Goal: Task Accomplishment & Management: Complete application form

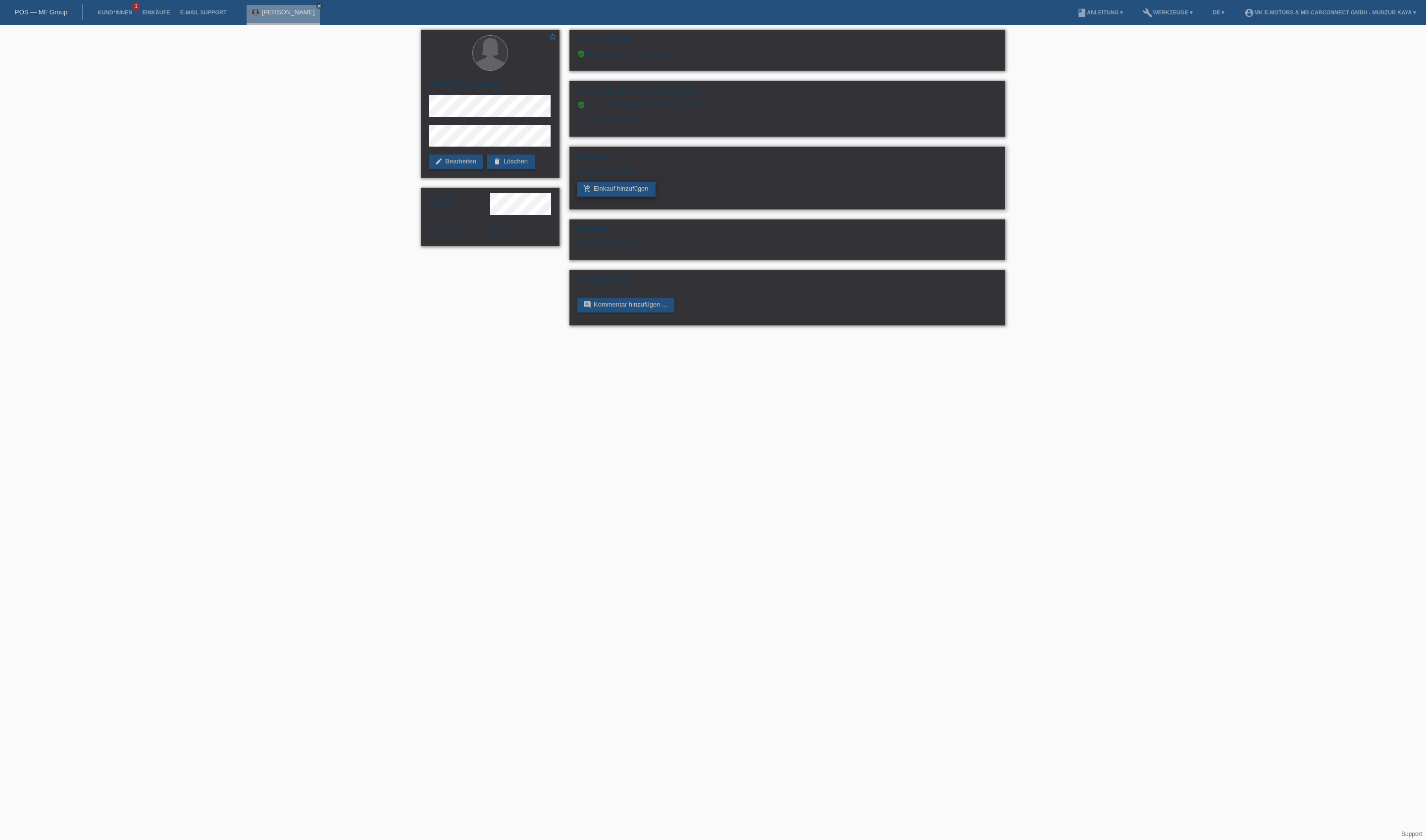
click at [646, 197] on link "add_shopping_cart Einkauf hinzufügen" at bounding box center [617, 189] width 78 height 15
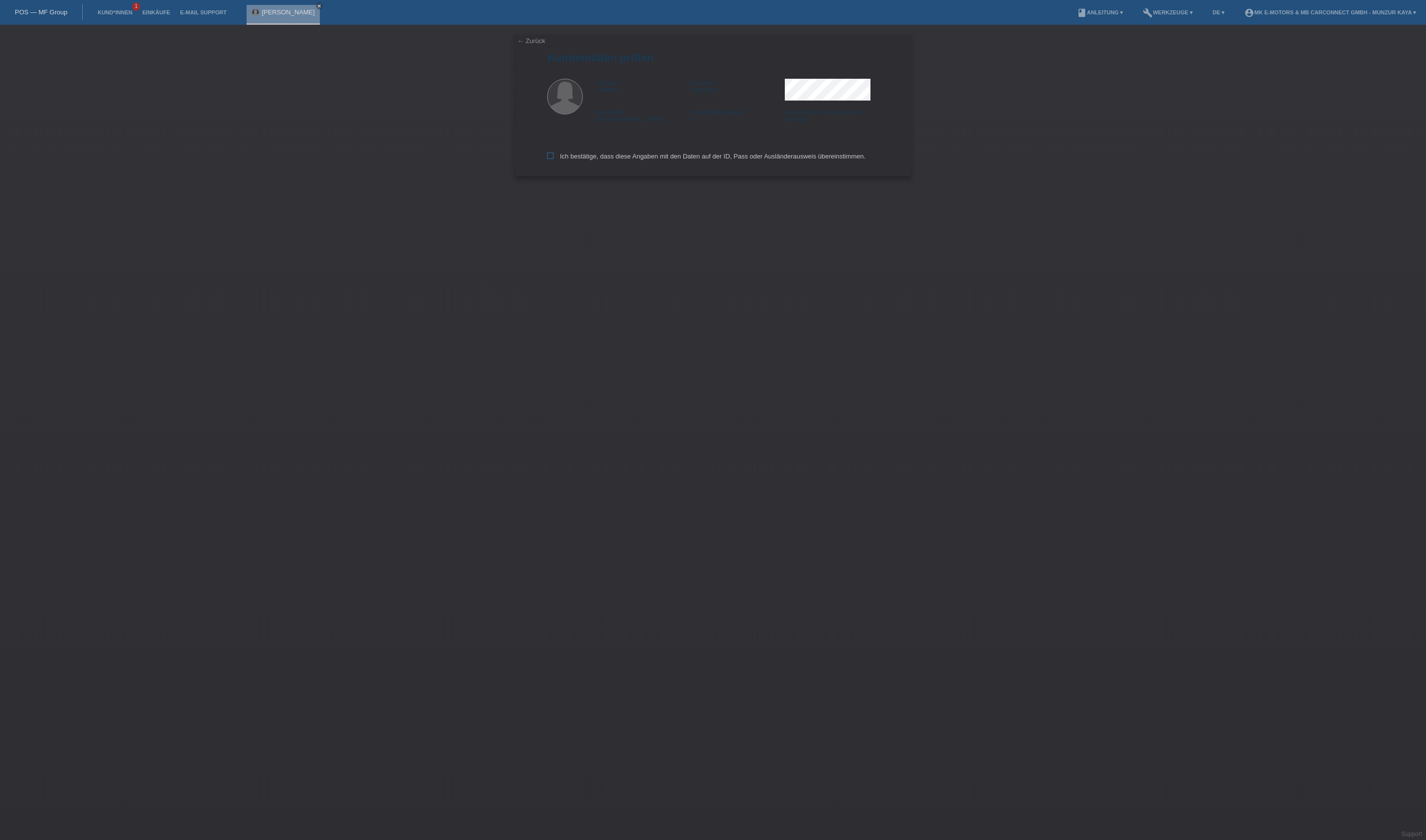
click at [647, 160] on label "Ich bestätige, dass diese Angaben mit den Daten auf der ID, Pass oder Ausländer…" at bounding box center [706, 157] width 319 height 8
click at [554, 159] on input "Ich bestätige, dass diese Angaben mit den Daten auf der ID, Pass oder Ausländer…" at bounding box center [550, 156] width 7 height 7
checkbox input "true"
click at [625, 95] on input "text" at bounding box center [624, 90] width 156 height 12
click at [175, 10] on link "Einkäufe" at bounding box center [156, 12] width 37 height 6
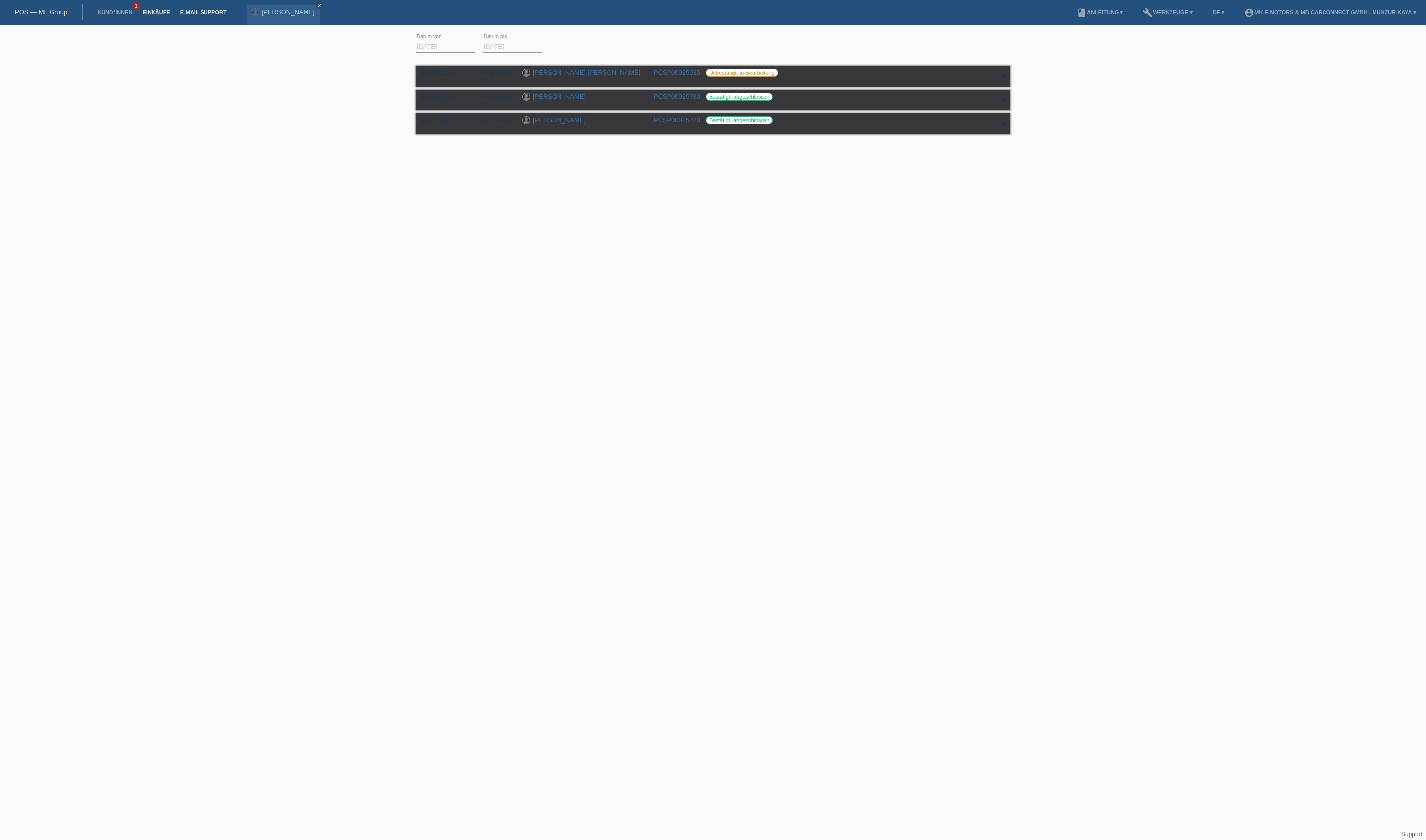
click at [232, 10] on link "E-Mail Support" at bounding box center [203, 12] width 56 height 6
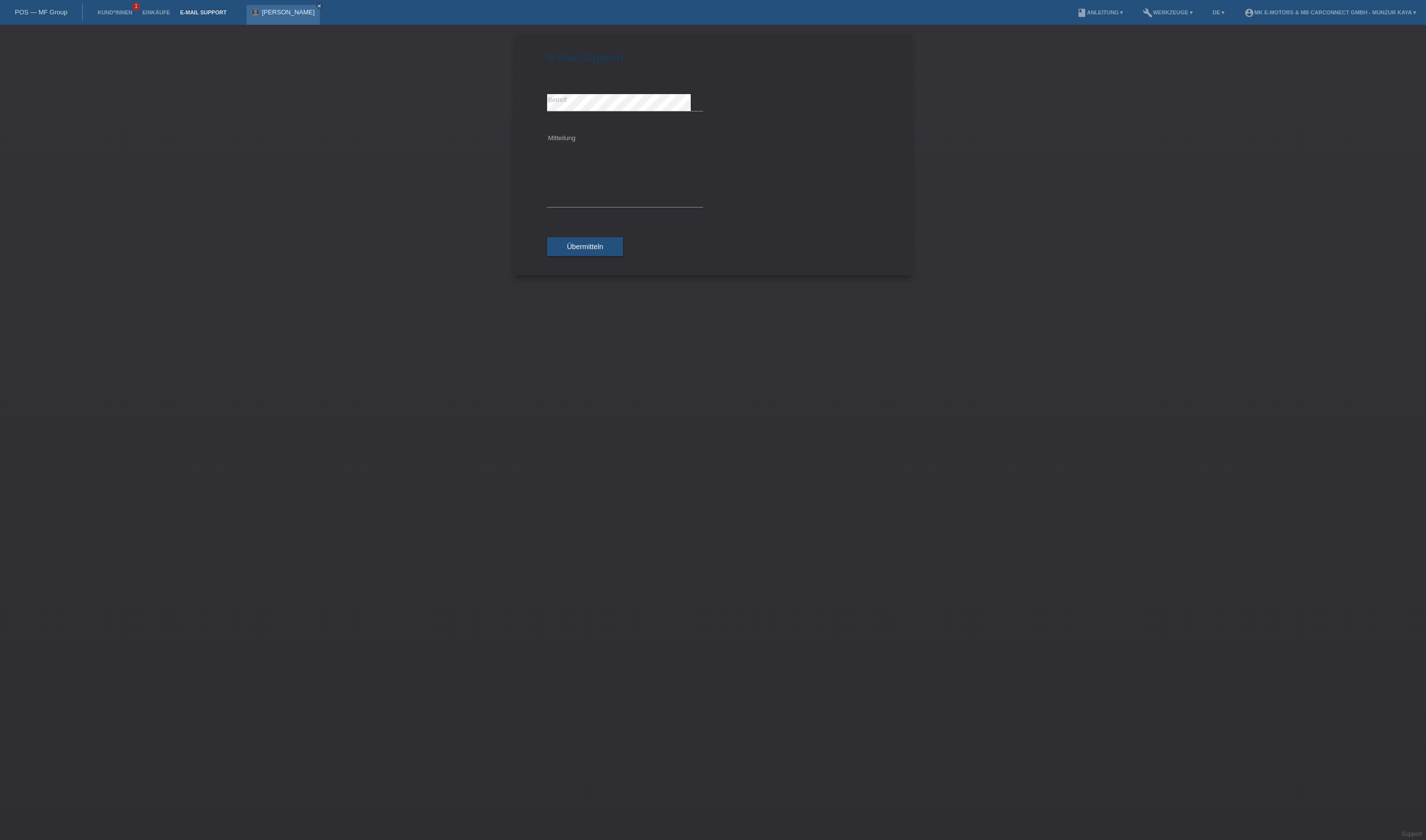
click at [320, 8] on div "[PERSON_NAME] close" at bounding box center [283, 14] width 73 height 20
click at [315, 12] on link "[PERSON_NAME]" at bounding box center [288, 12] width 53 height 8
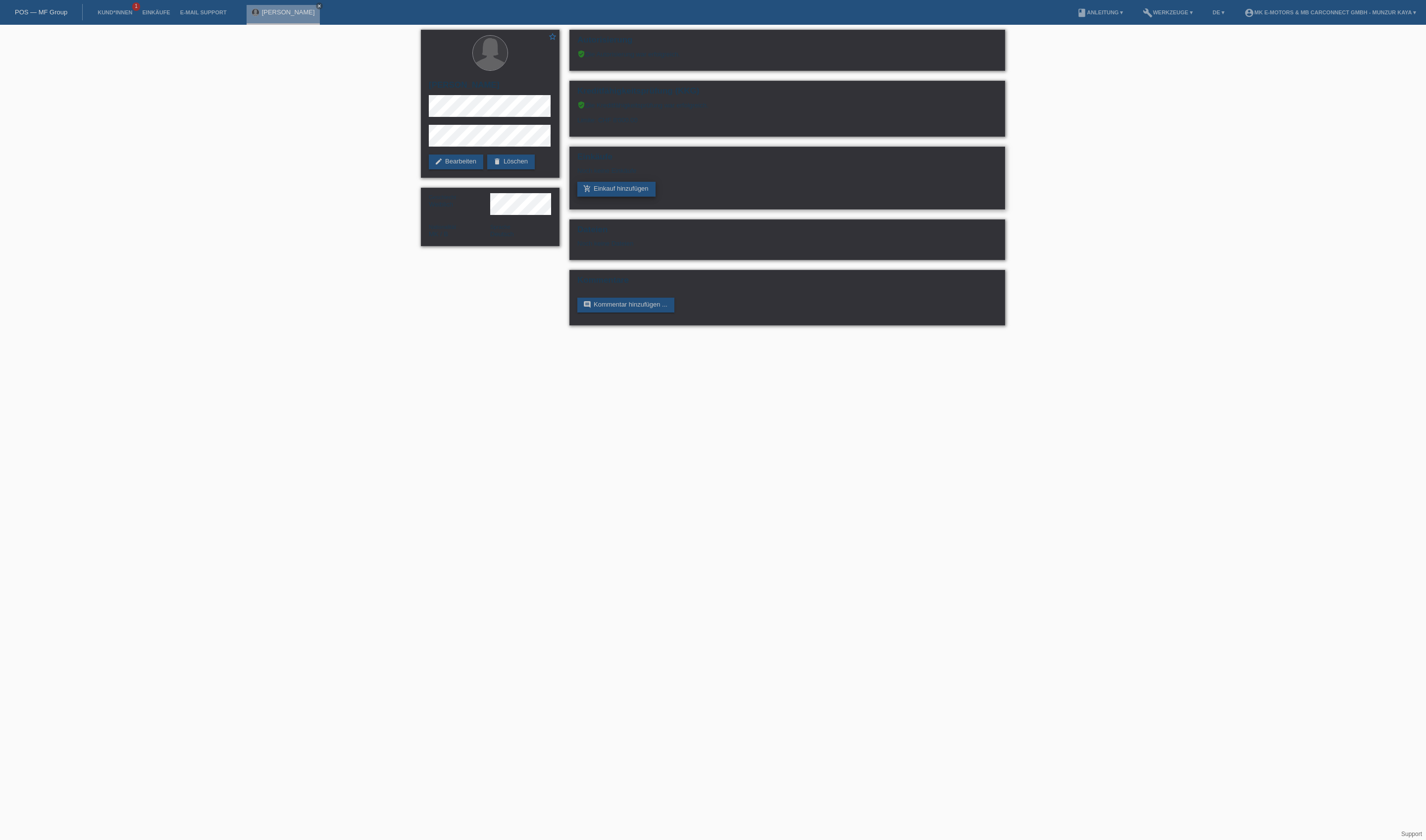
click at [604, 197] on link "add_shopping_cart Einkauf hinzufügen" at bounding box center [617, 189] width 78 height 15
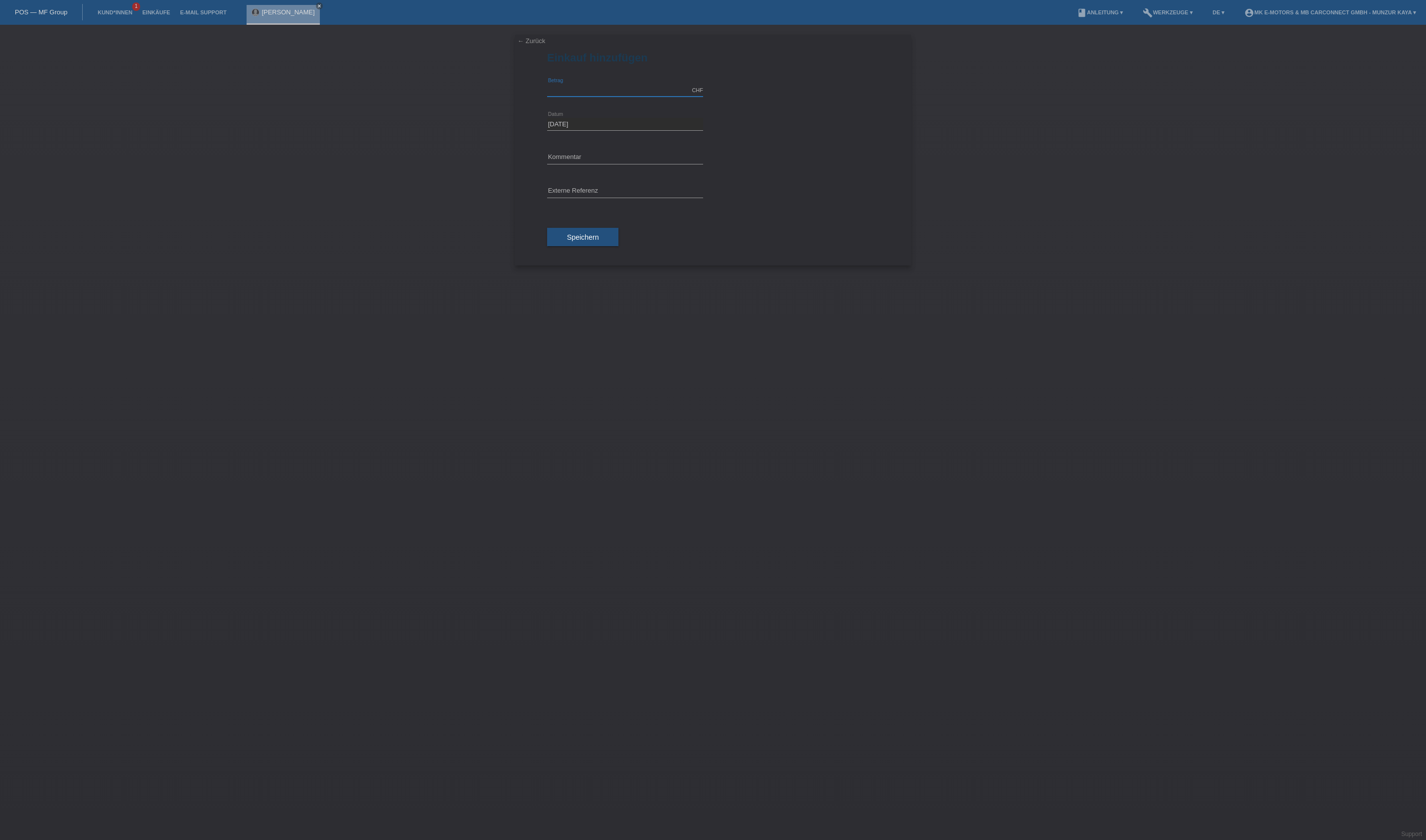
click at [623, 96] on input "text" at bounding box center [624, 90] width 156 height 12
type input "3390.00"
click at [608, 198] on input "text" at bounding box center [624, 191] width 156 height 12
type input "MK City S"
click at [598, 242] on span "Speichern" at bounding box center [582, 237] width 31 height 8
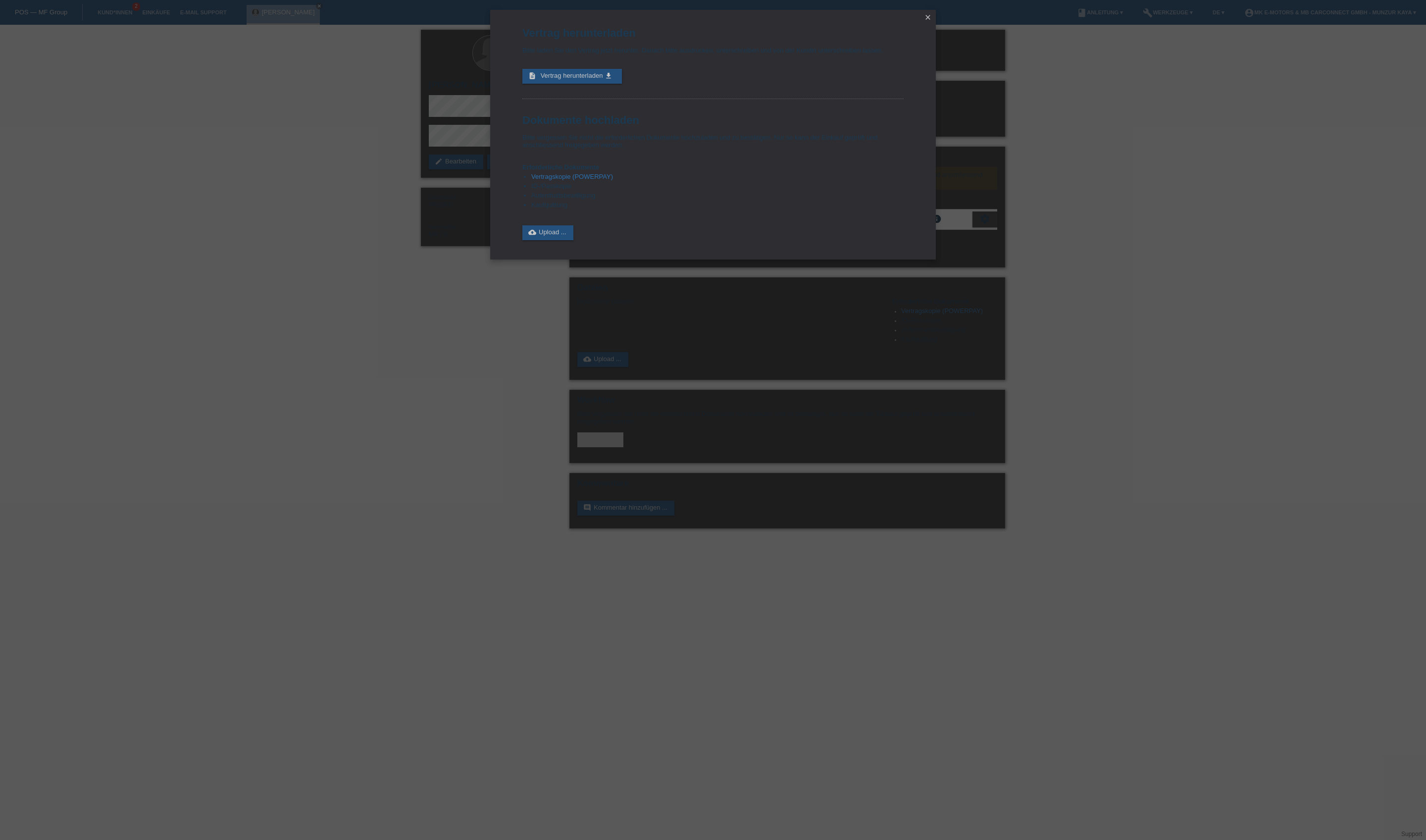
click at [927, 16] on icon "close" at bounding box center [928, 17] width 8 height 8
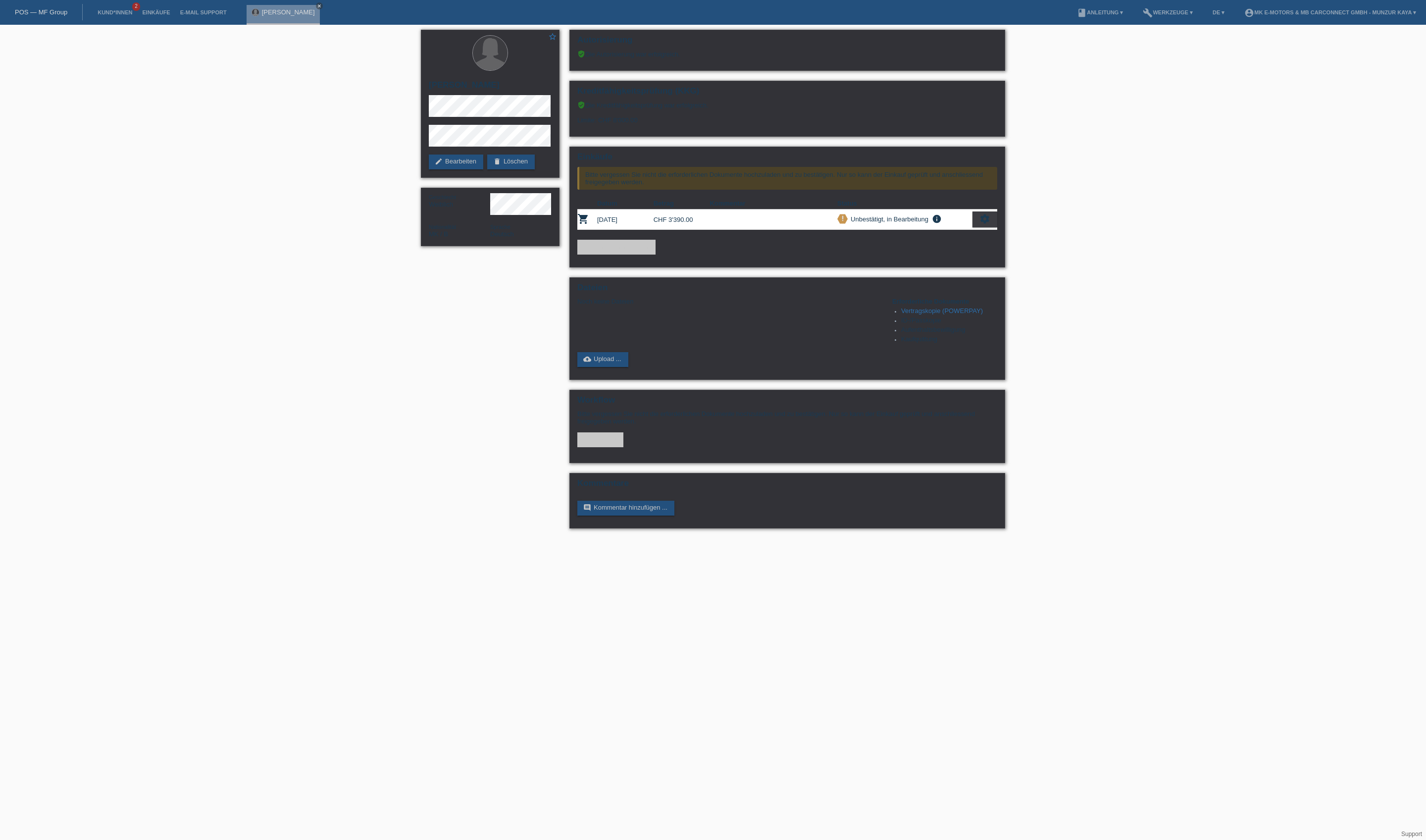
click at [175, 7] on li "Einkäufe" at bounding box center [156, 12] width 37 height 25
click at [175, 12] on link "Einkäufe" at bounding box center [156, 12] width 37 height 6
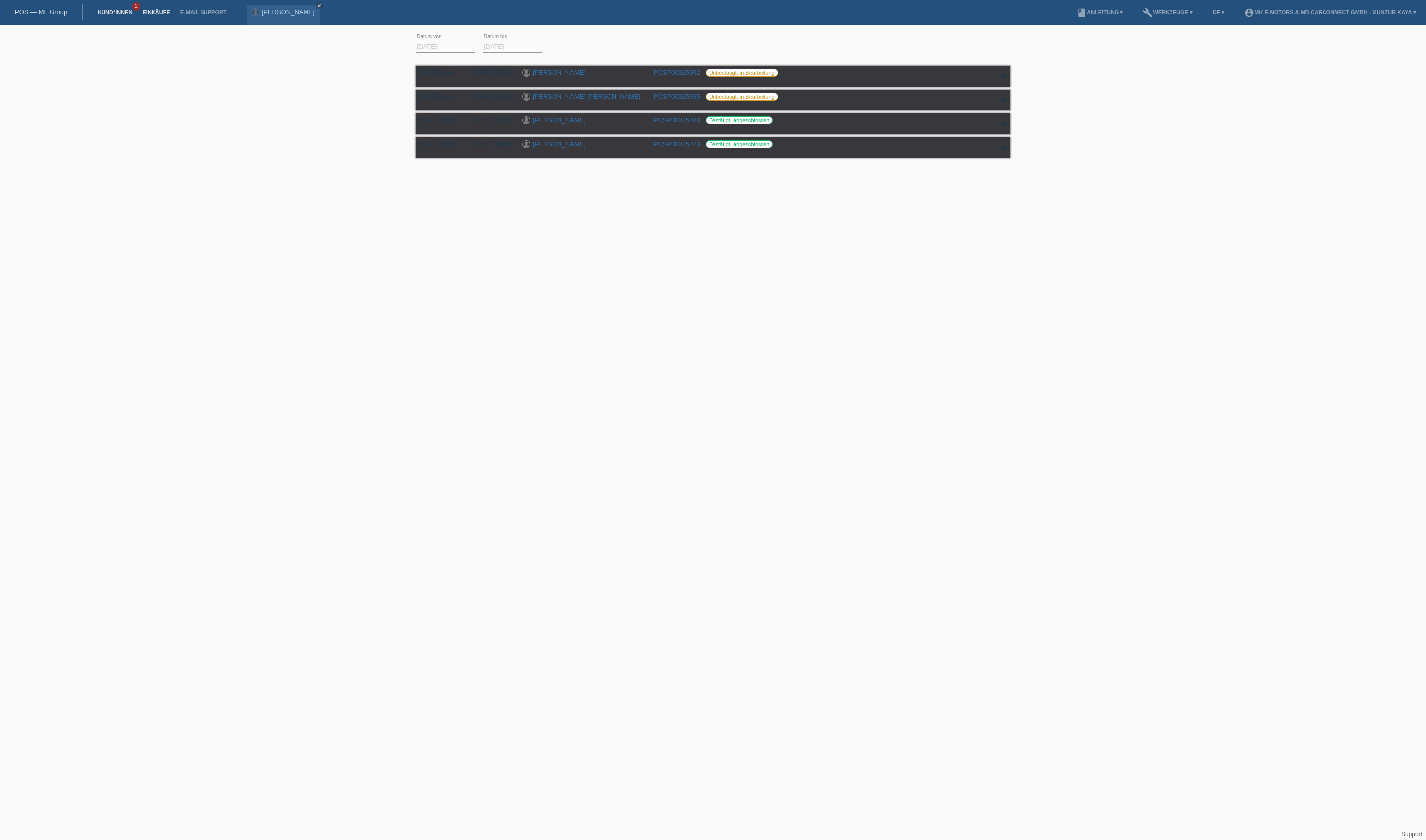
click at [128, 12] on link "Kund*innen" at bounding box center [115, 12] width 45 height 6
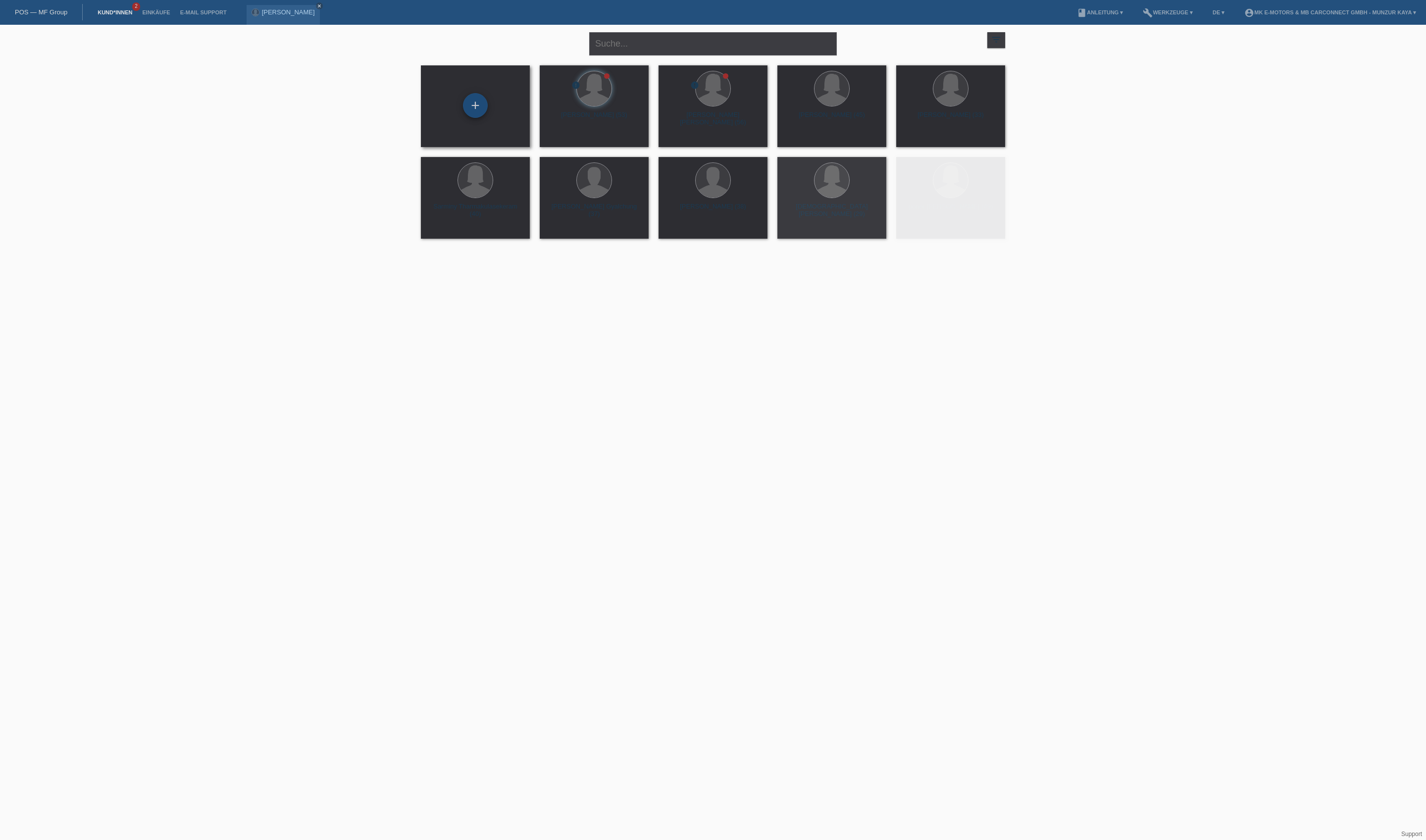
click at [477, 111] on div "+" at bounding box center [475, 106] width 24 height 17
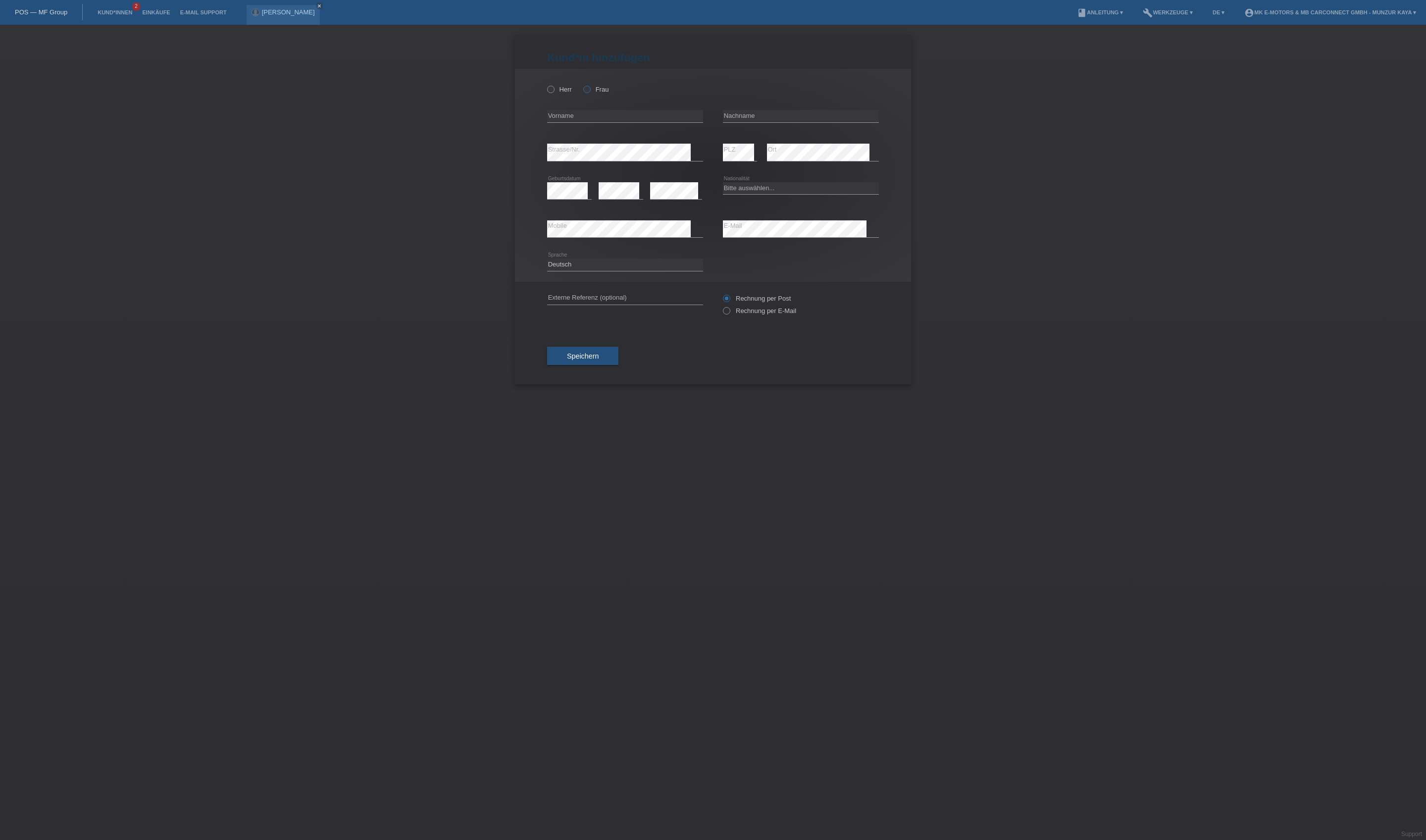
click at [582, 84] on icon at bounding box center [582, 84] width 0 height 0
click at [590, 92] on input "Frau" at bounding box center [586, 89] width 7 height 7
radio input "true"
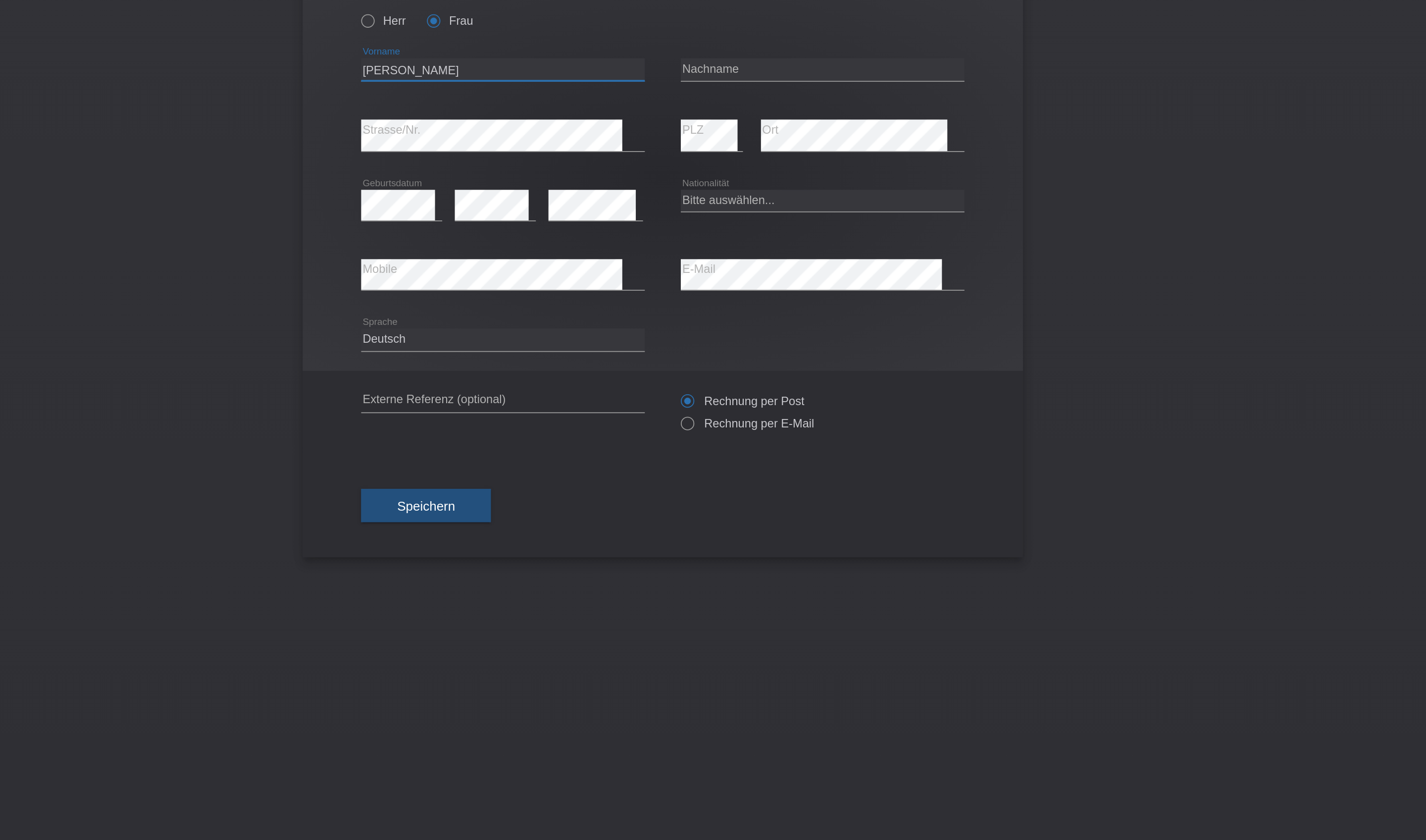
type input "[PERSON_NAME]"
type input "Reis dos Santos"
select select "CH"
click at [723, 238] on icon at bounding box center [800, 238] width 156 height 1
click at [547, 366] on button "Speichern" at bounding box center [582, 356] width 72 height 19
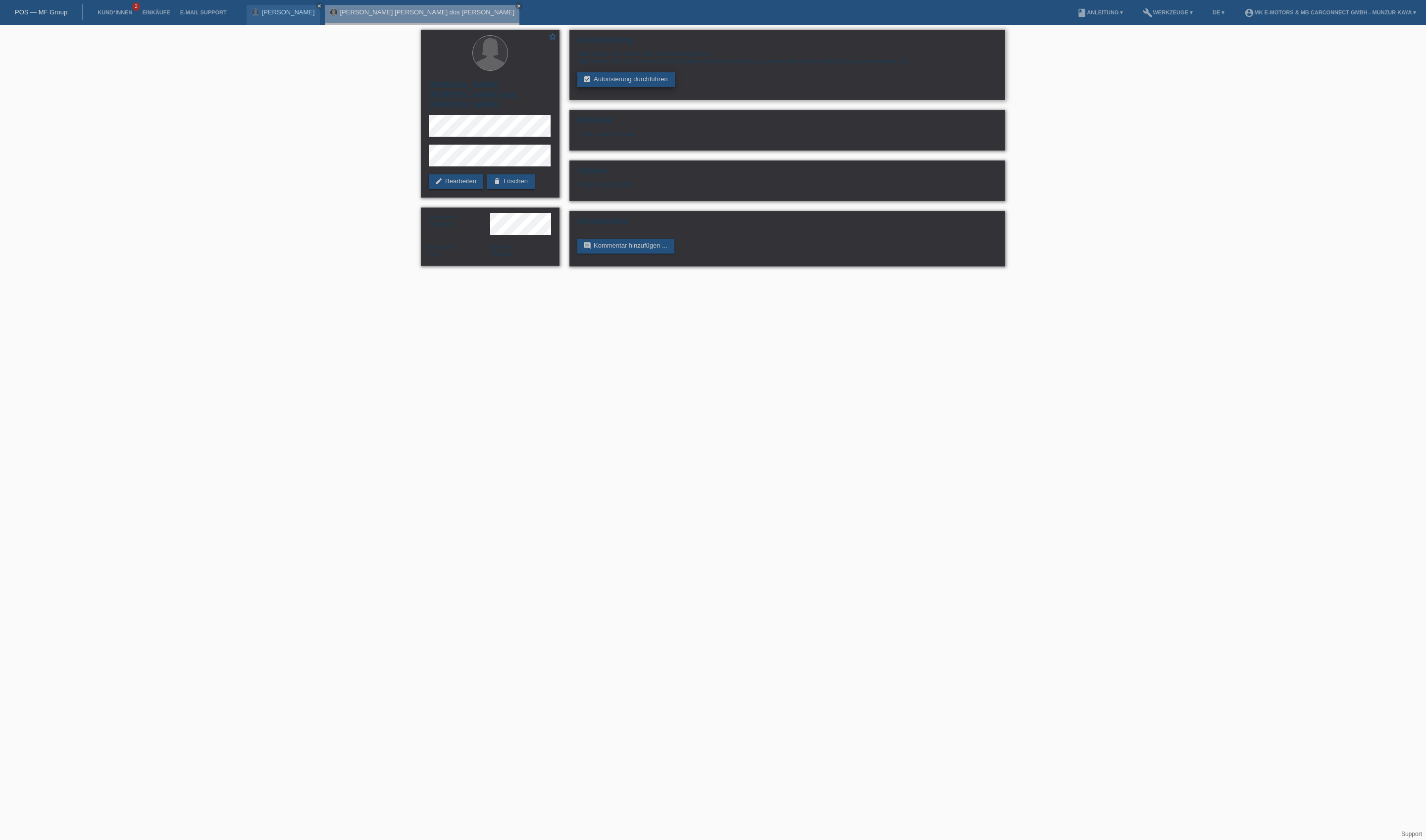
click at [663, 87] on link "assignment_turned_in Autorisierung durchführen" at bounding box center [626, 80] width 97 height 15
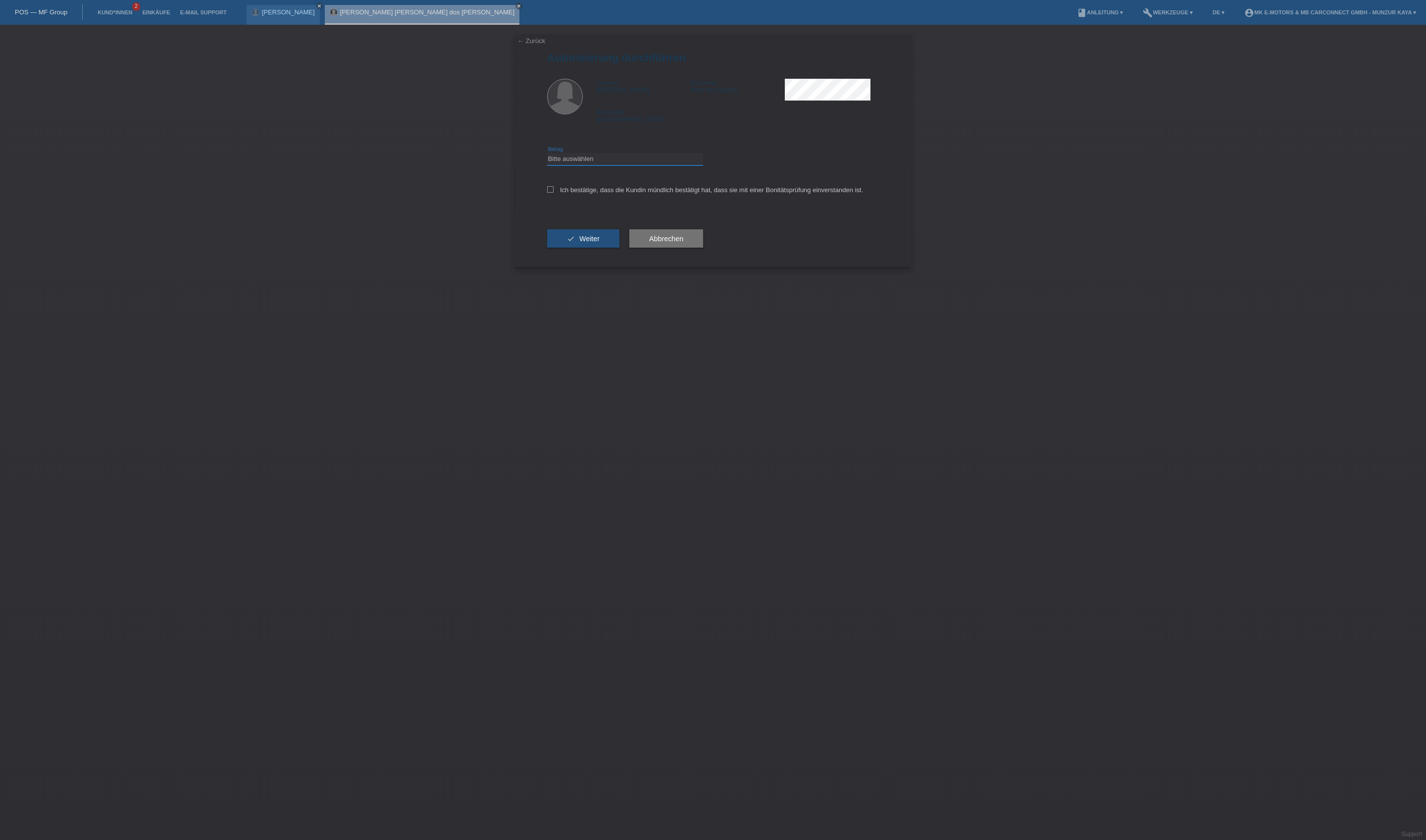
select select "3"
click at [635, 194] on label "Ich bestätige, dass die Kundin mündlich bestätigt hat, dass sie mit einer Bonit…" at bounding box center [704, 190] width 316 height 8
click at [554, 193] on input "Ich bestätige, dass die Kundin mündlich bestätigt hat, dass sie mit einer Bonit…" at bounding box center [550, 189] width 7 height 7
checkbox input "true"
click at [619, 248] on button "check Weiter" at bounding box center [583, 239] width 73 height 19
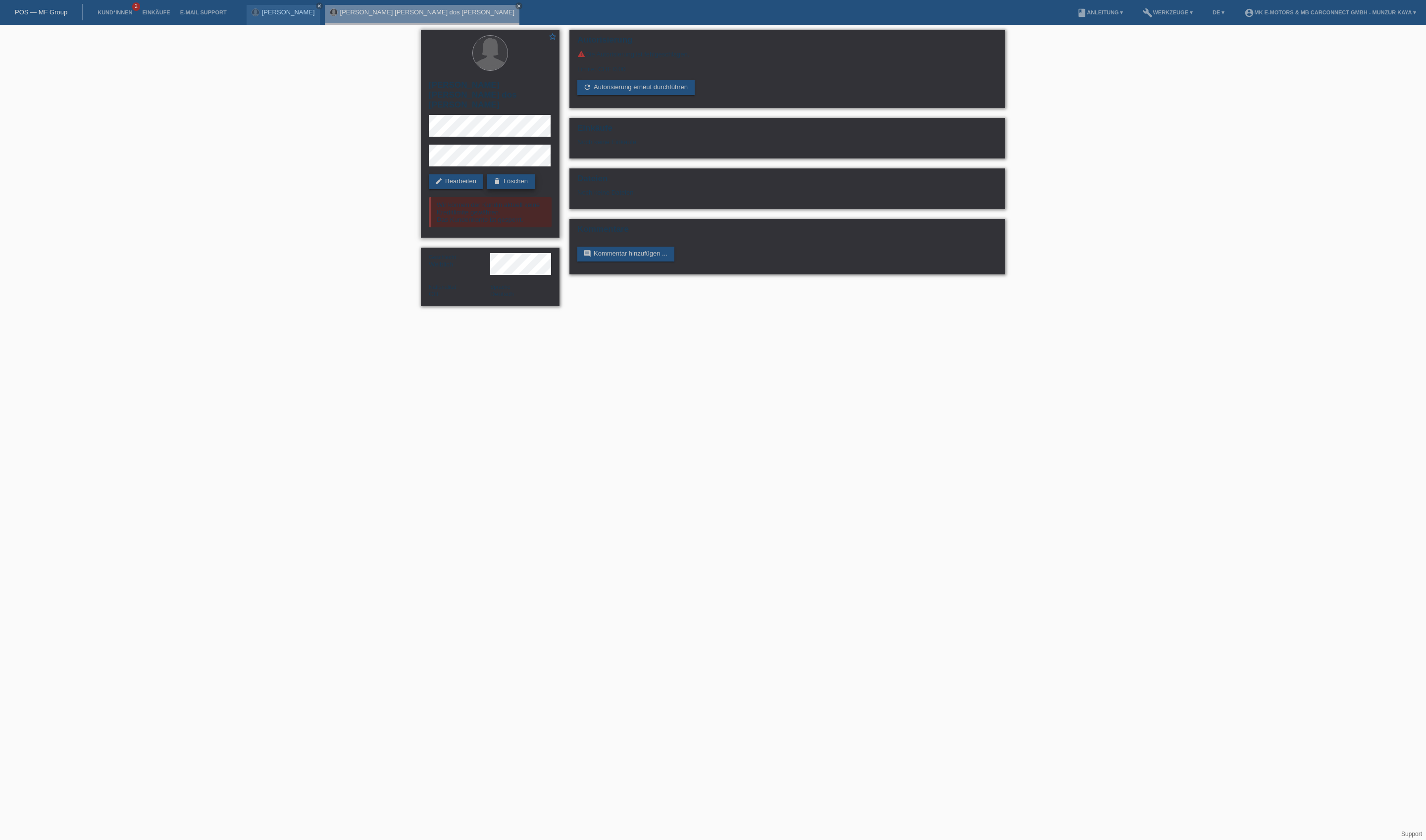
click at [488, 183] on link "delete Löschen" at bounding box center [512, 182] width 48 height 15
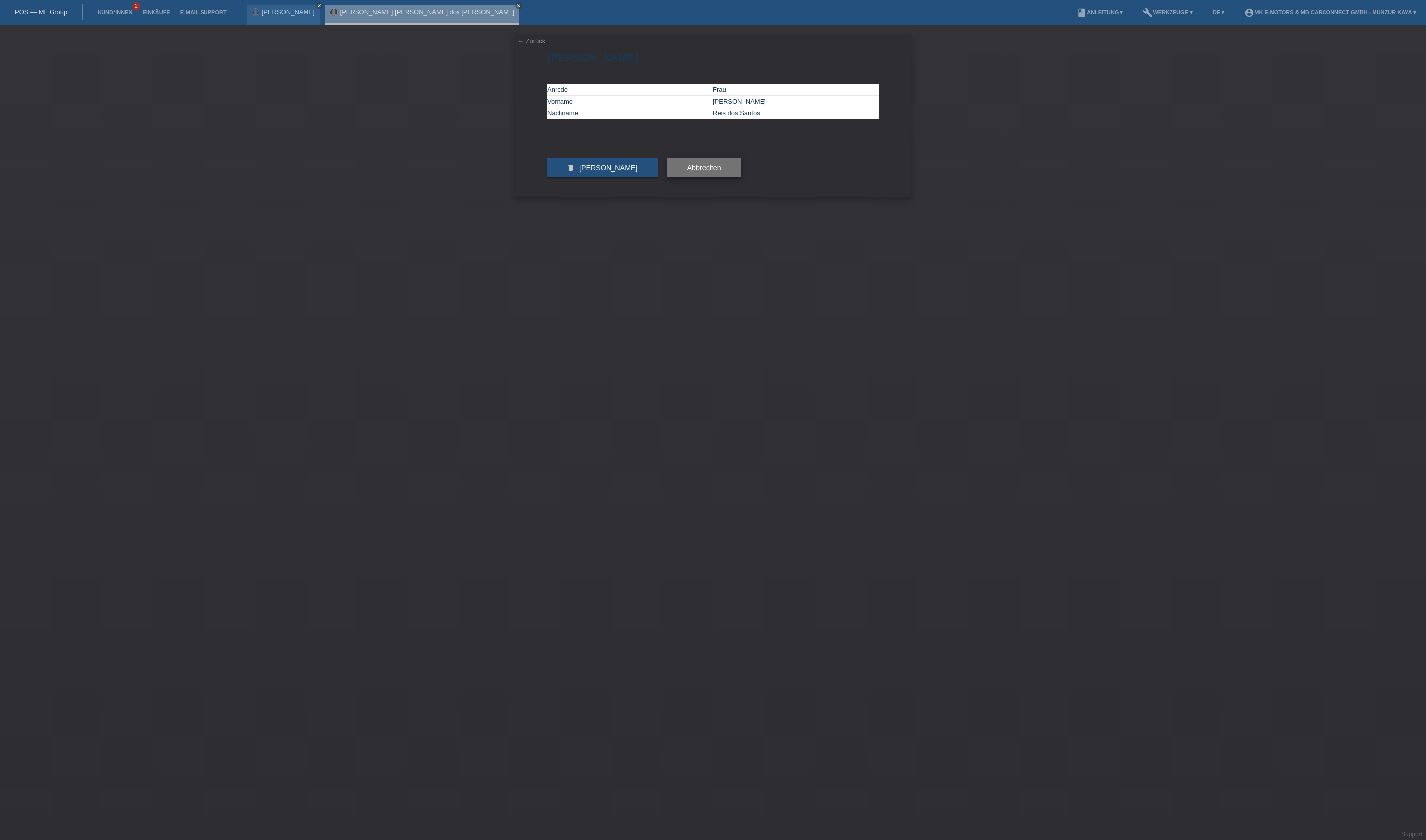
click at [726, 178] on button "Abbrechen" at bounding box center [703, 168] width 73 height 19
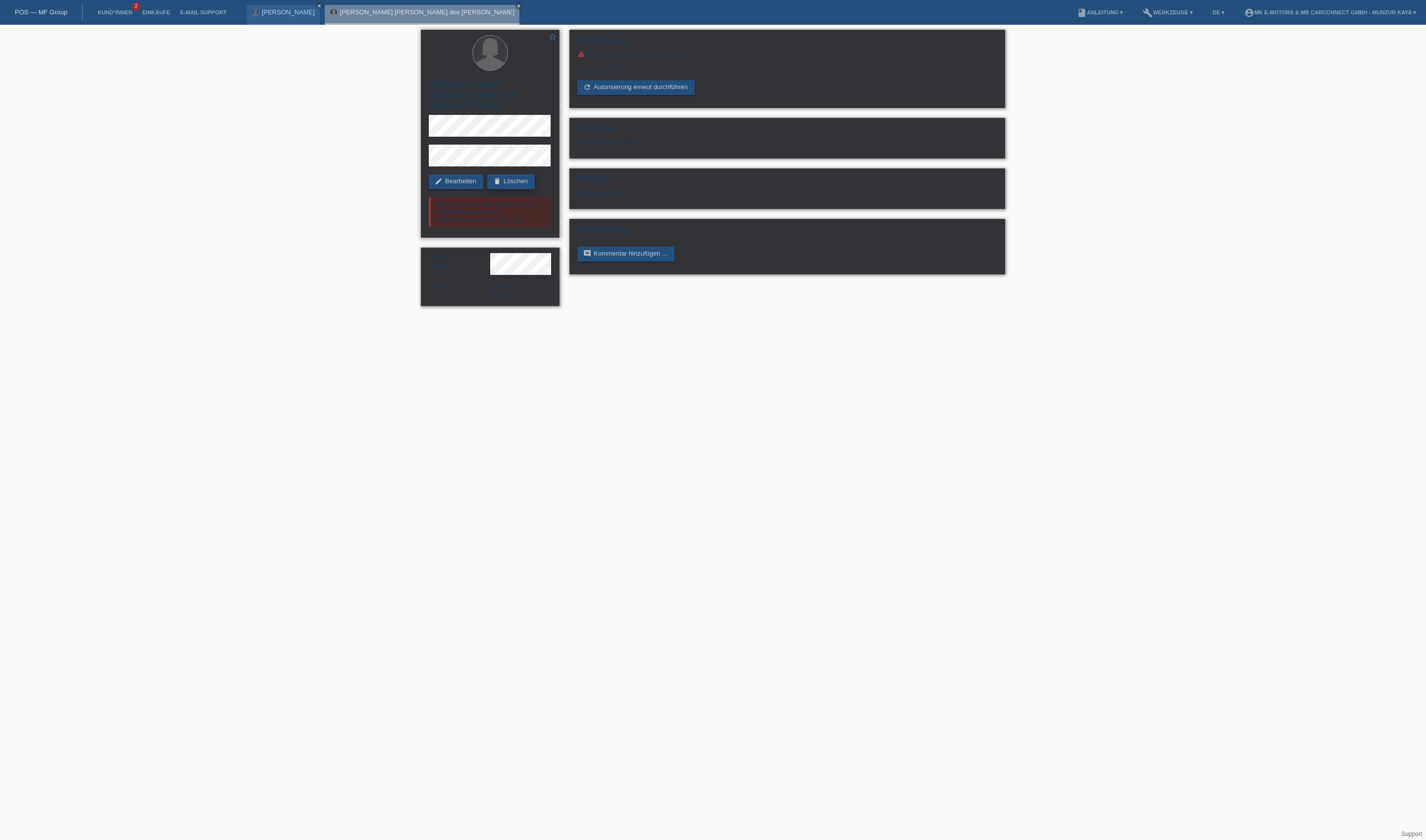
click at [488, 181] on link "delete Löschen" at bounding box center [512, 182] width 48 height 15
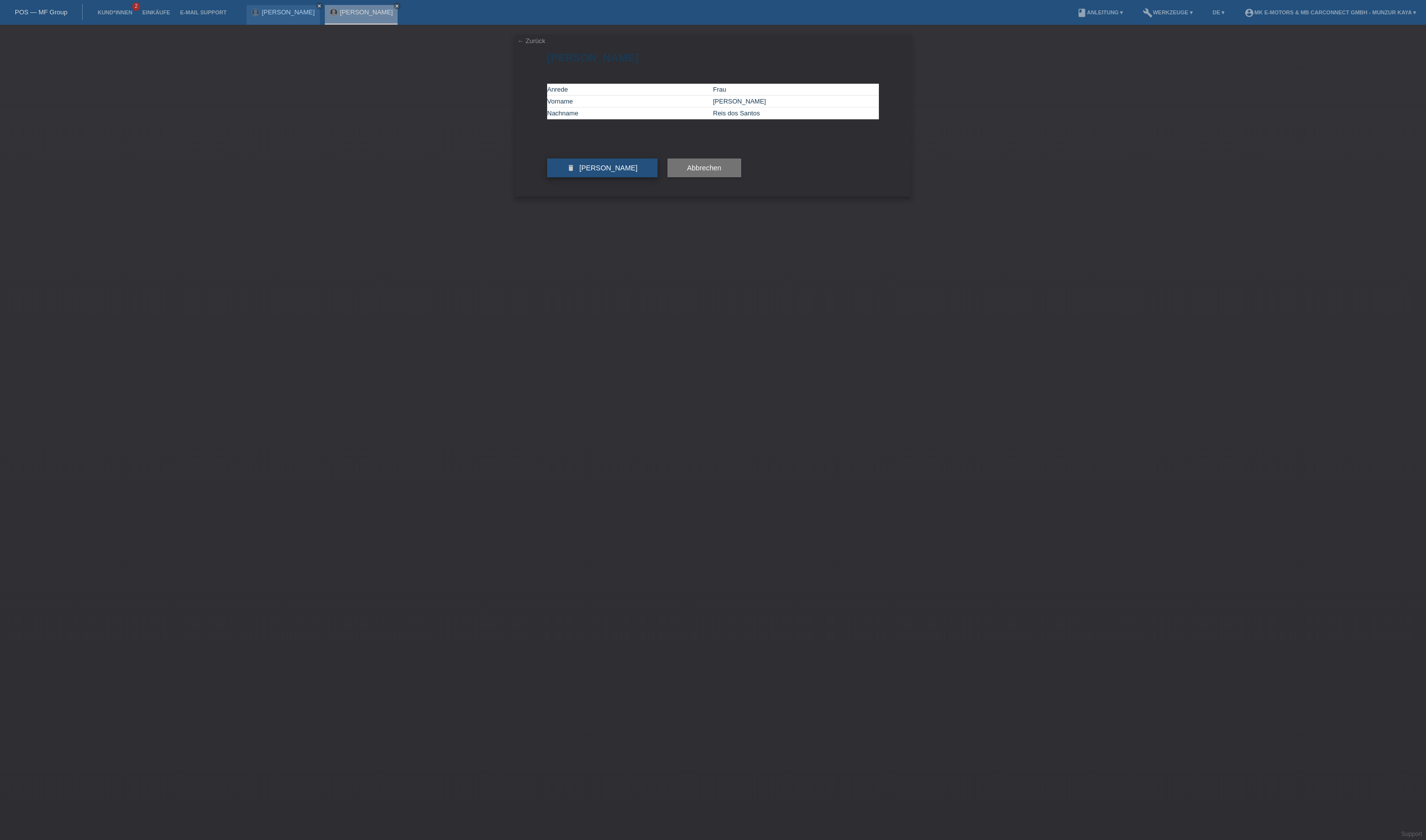
click at [587, 178] on button "delete [PERSON_NAME]" at bounding box center [602, 168] width 111 height 19
